Goal: Task Accomplishment & Management: Manage account settings

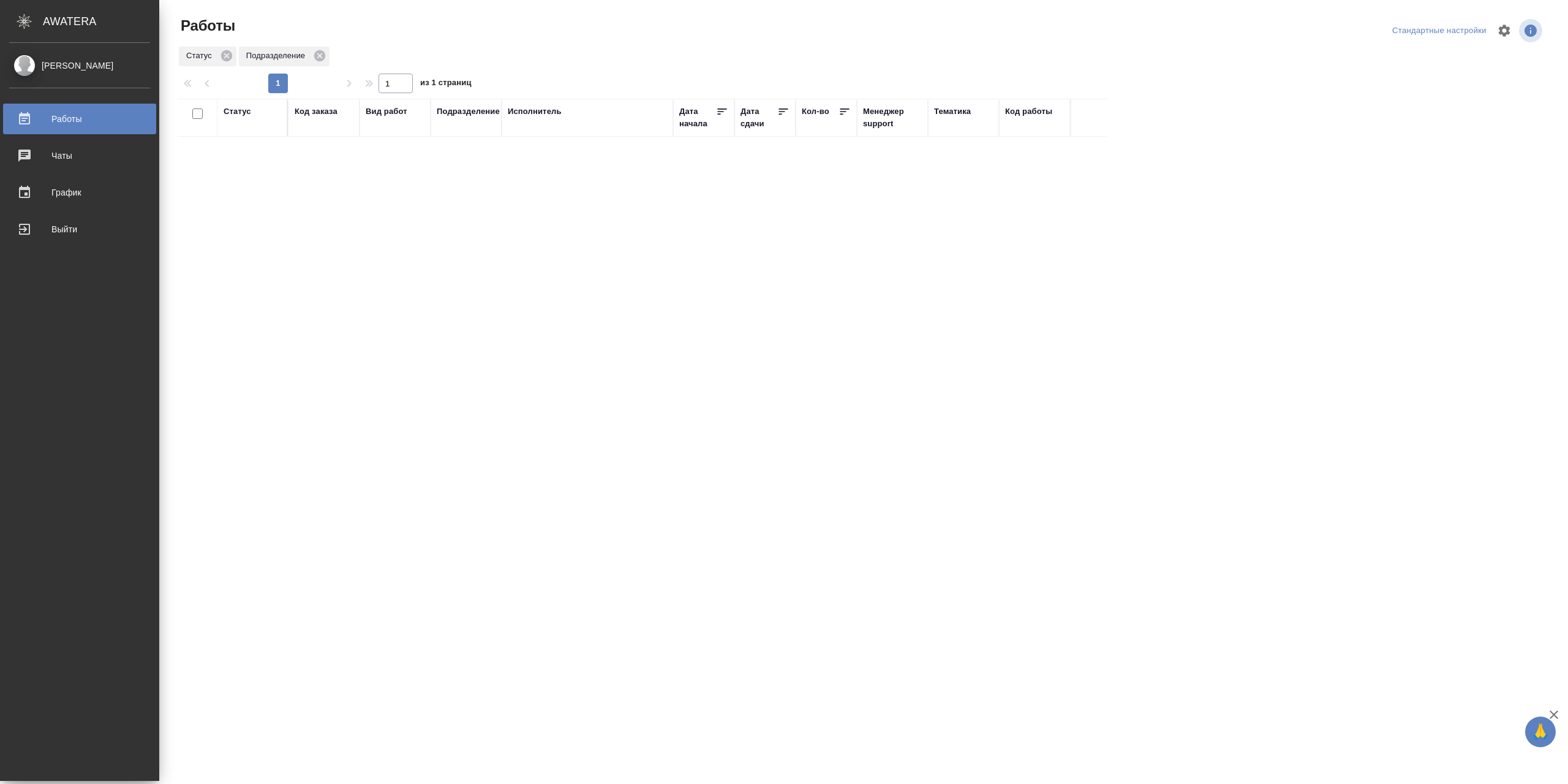
drag, startPoint x: 91, startPoint y: 231, endPoint x: 143, endPoint y: 231, distance: 52.0
click at [92, 231] on div "Выйти" at bounding box center [79, 229] width 141 height 18
